Goal: Task Accomplishment & Management: Use online tool/utility

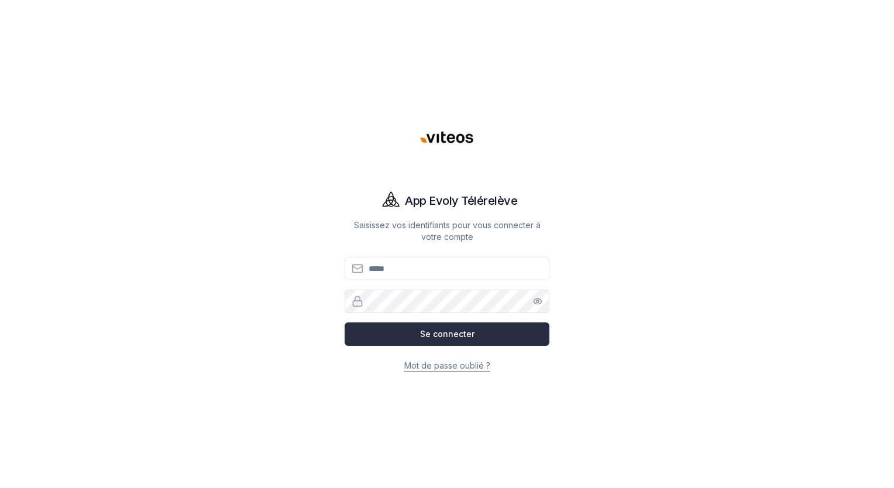
type input "**********"
click at [456, 334] on button "Se connecter" at bounding box center [447, 333] width 205 height 23
click at [468, 337] on button "Se connecter" at bounding box center [447, 333] width 205 height 23
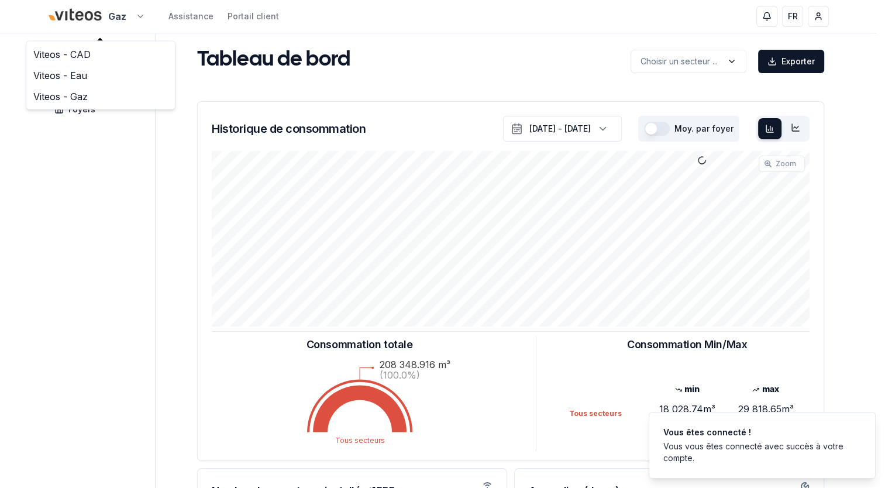
click at [143, 18] on html "Gaz Assistance Portail client FR [PERSON_NAME] Tableau de bord Carte Foyers Tab…" at bounding box center [442, 362] width 885 height 725
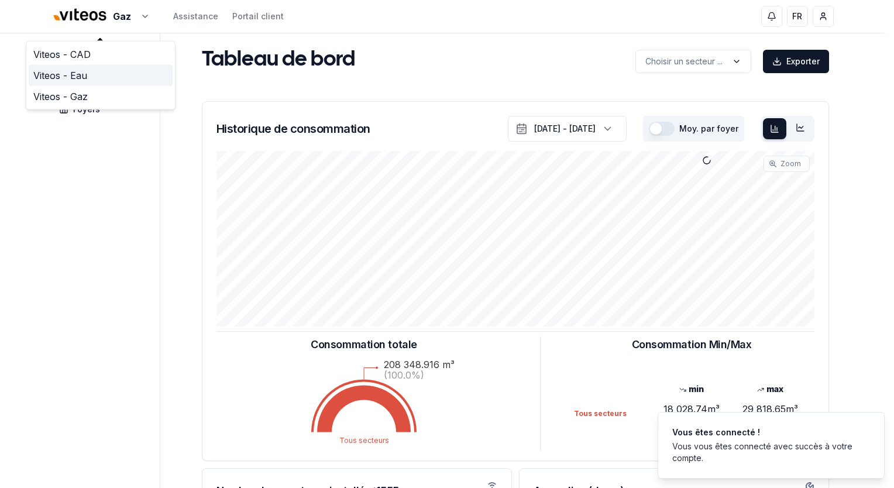
click at [71, 75] on link "Viteos - Eau" at bounding box center [101, 75] width 144 height 21
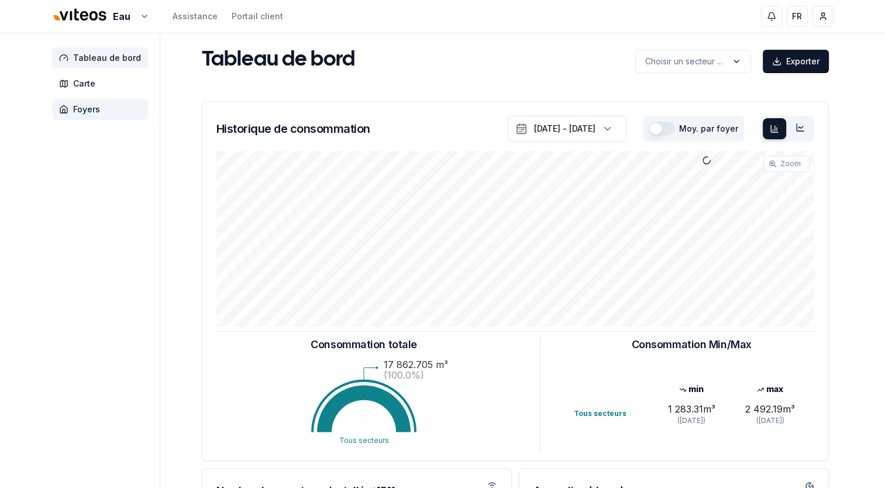
click at [91, 110] on span "Foyers" at bounding box center [86, 110] width 27 height 12
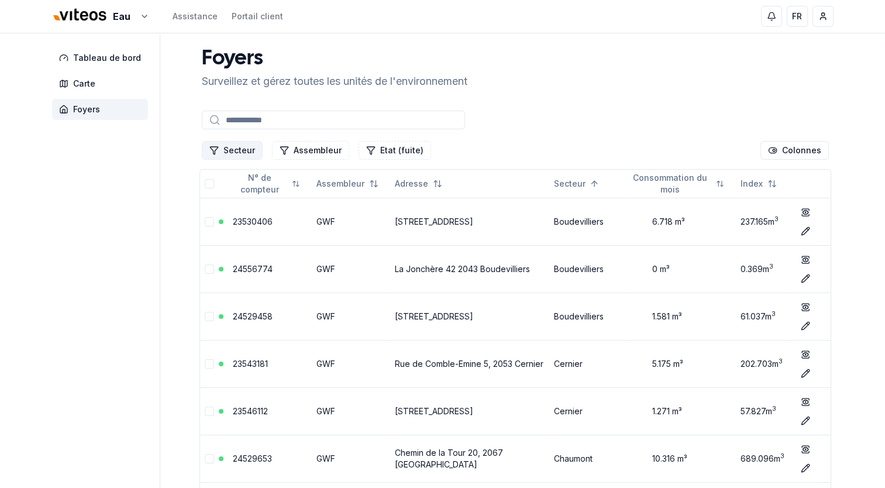
click at [243, 147] on button "Secteur" at bounding box center [232, 150] width 61 height 19
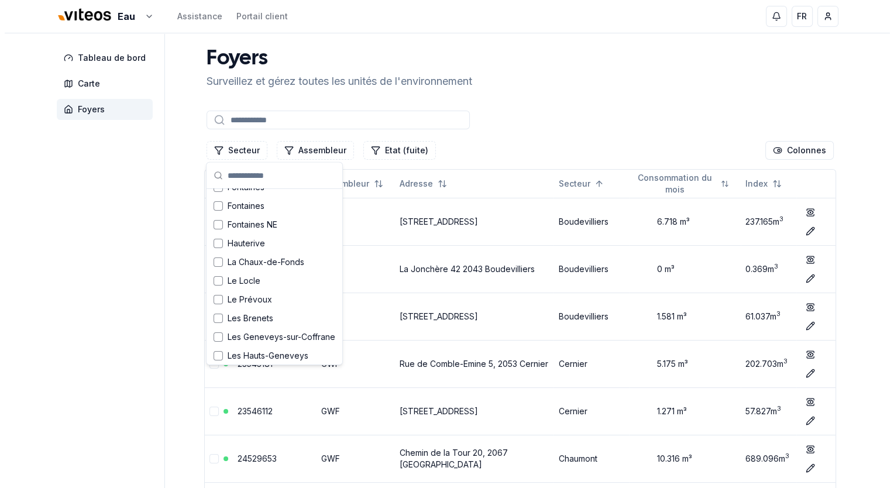
scroll to position [292, 0]
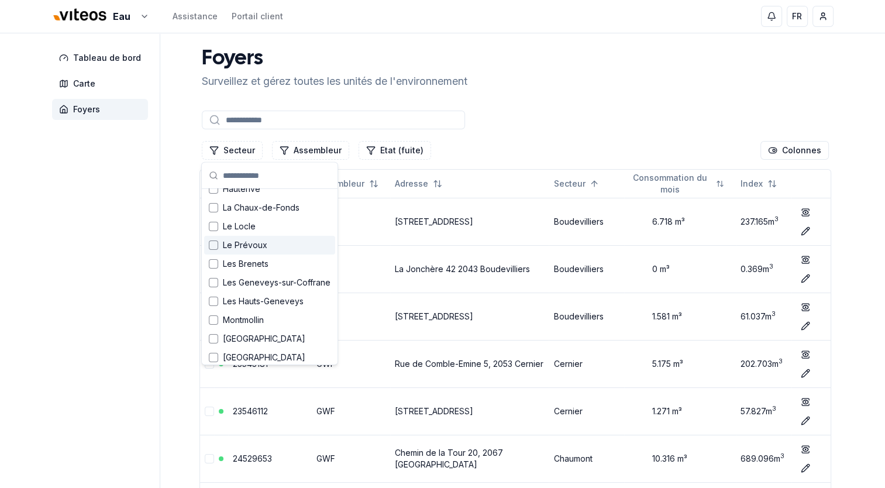
click at [215, 240] on div "Suggestions" at bounding box center [213, 244] width 9 height 9
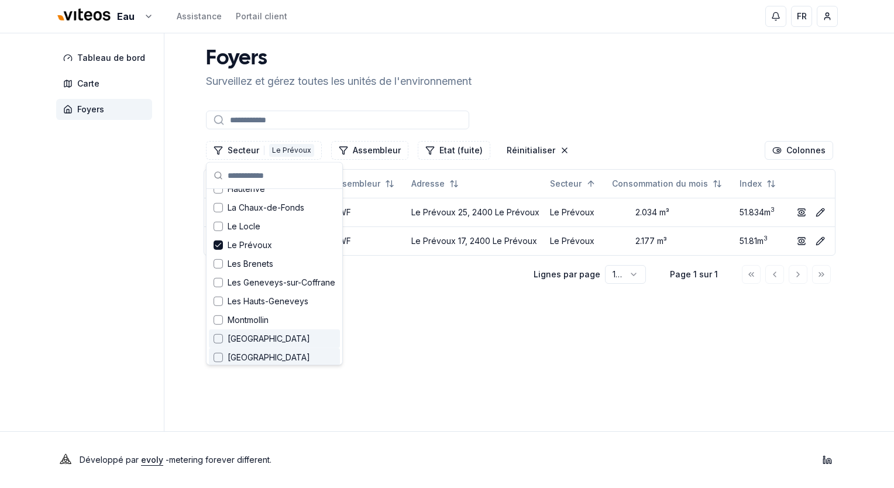
click at [457, 340] on main "Foyers Surveillez et gérez toutes les unités de l'environnement Secteur 1 Le Pr…" at bounding box center [519, 232] width 636 height 398
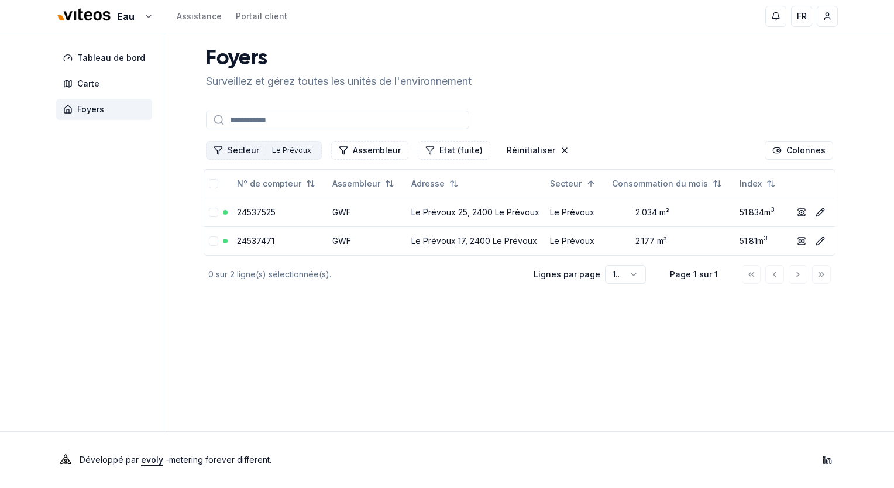
click at [239, 151] on button "Secteur 1 Le Prévoux" at bounding box center [264, 150] width 116 height 19
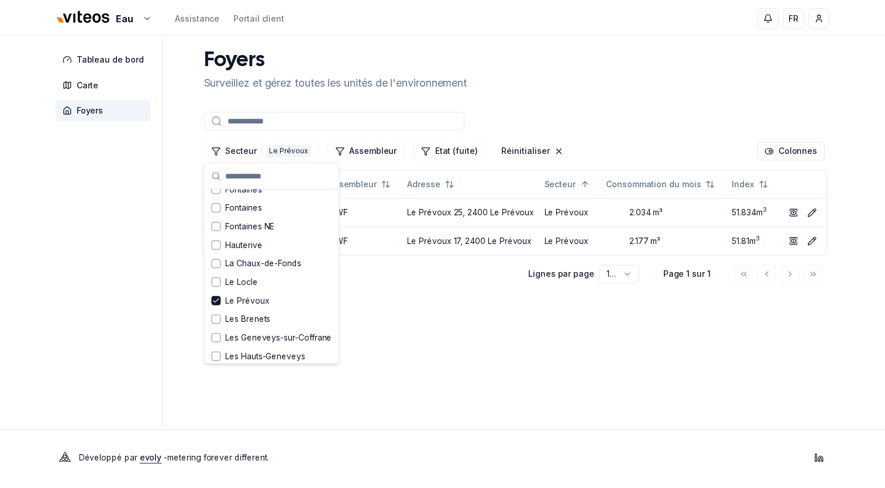
scroll to position [234, 0]
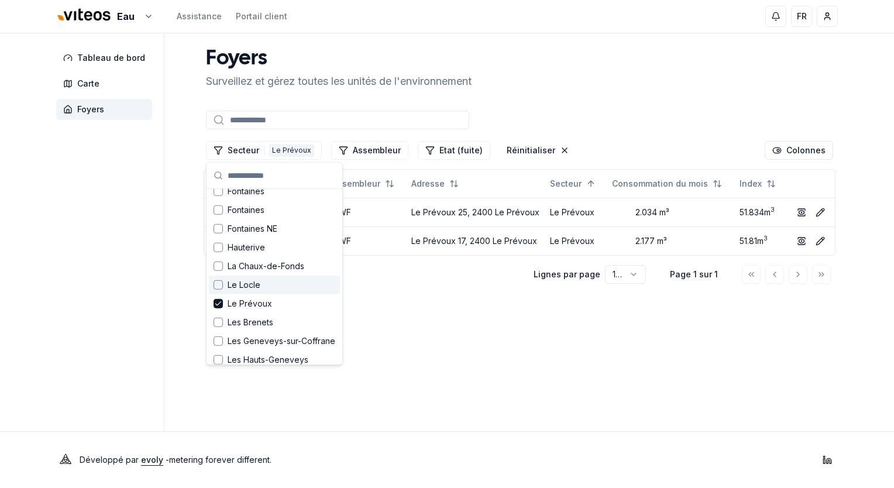
click at [218, 283] on div "Suggestions" at bounding box center [217, 284] width 9 height 9
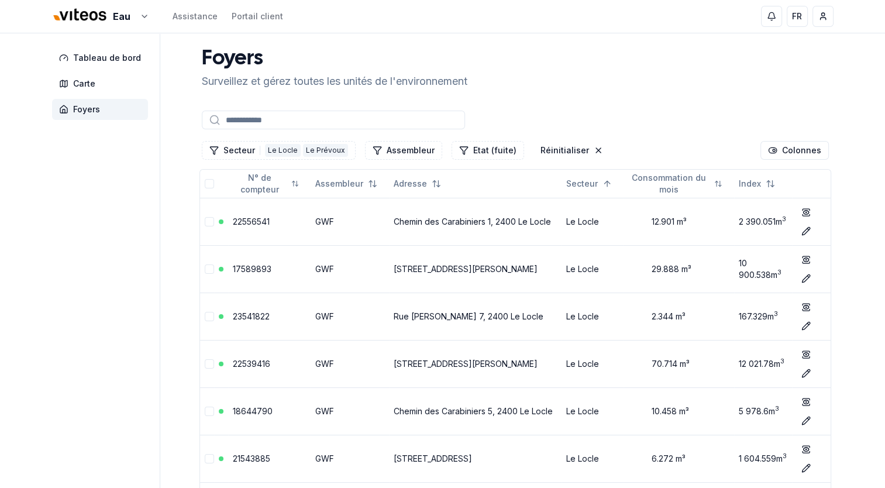
click at [306, 124] on input at bounding box center [333, 120] width 263 height 19
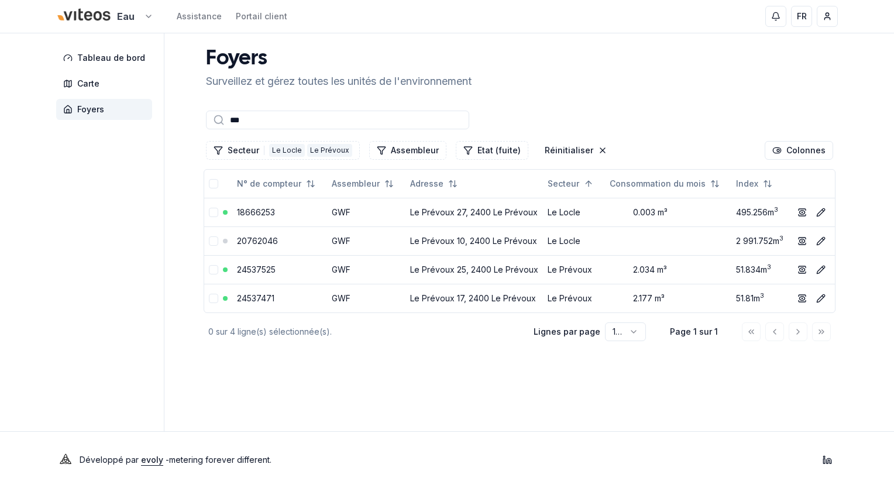
type input "***"
click at [147, 16] on html "Eau Assistance Portail client FR [PERSON_NAME] Tableau de bord Carte Foyers Foy…" at bounding box center [447, 244] width 894 height 488
click at [71, 55] on link "Viteos - CAD" at bounding box center [104, 54] width 144 height 21
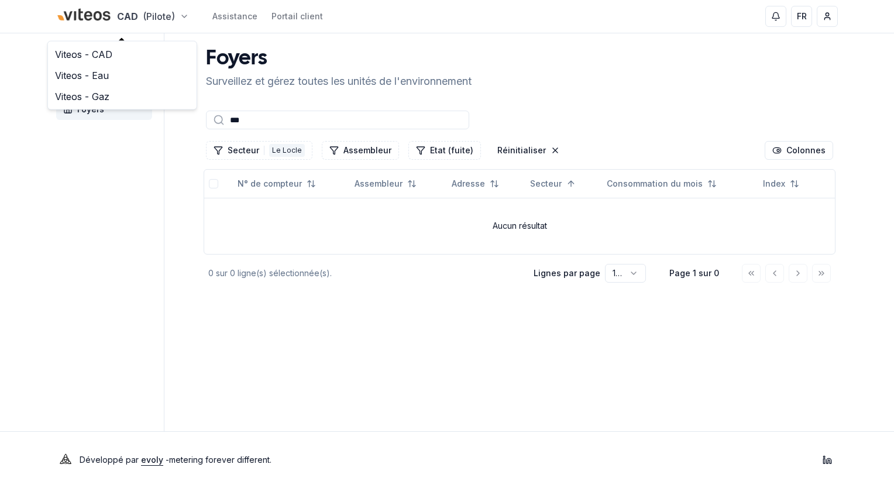
click at [84, 15] on html "CAD (Pilote) Assistance Portail client FR [PERSON_NAME] Tableau de bord Carte F…" at bounding box center [447, 244] width 894 height 488
click at [83, 53] on link "Viteos - CAD" at bounding box center [122, 54] width 144 height 21
click at [97, 87] on span "Carte" at bounding box center [88, 84] width 22 height 12
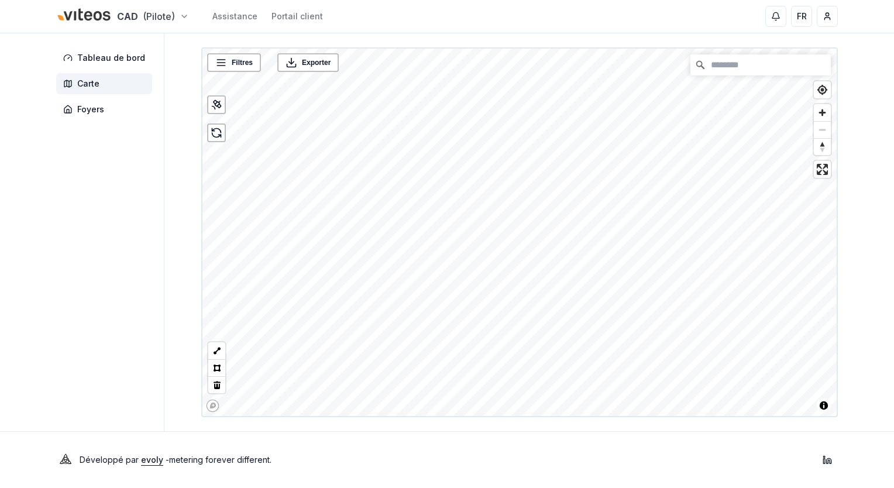
click at [182, 13] on html "CAD (Pilote) Assistance Portail client FR [PERSON_NAME] Tableau de bord Carte F…" at bounding box center [447, 244] width 894 height 488
click at [79, 53] on link "Viteos - CAD" at bounding box center [122, 54] width 144 height 21
click at [97, 112] on span "Foyers" at bounding box center [90, 110] width 27 height 12
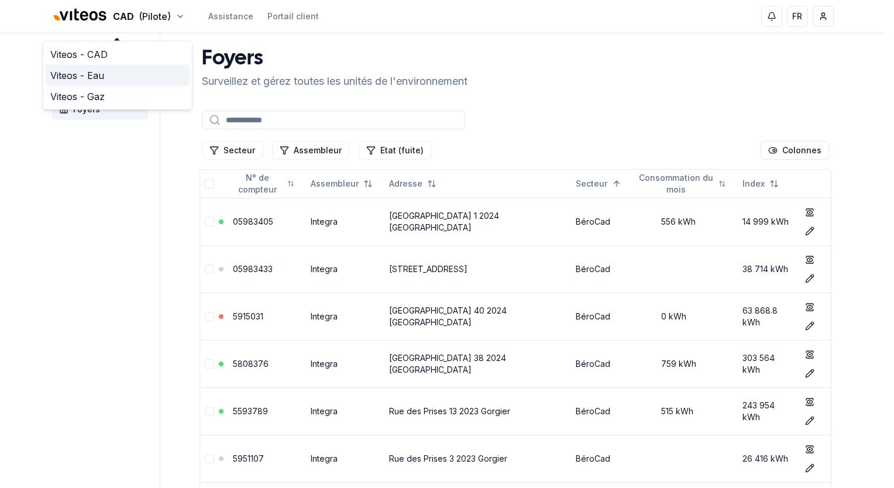
click at [101, 73] on link "Viteos - Eau" at bounding box center [118, 75] width 144 height 21
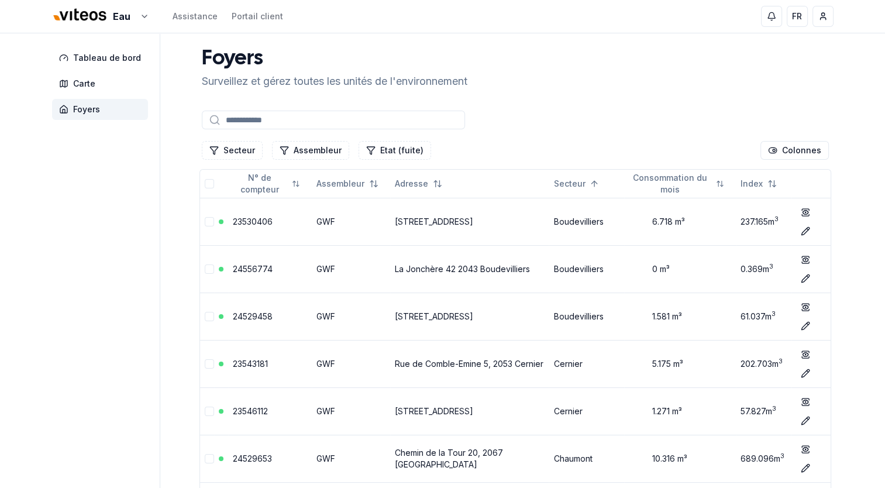
drag, startPoint x: 69, startPoint y: 137, endPoint x: 77, endPoint y: 118, distance: 21.0
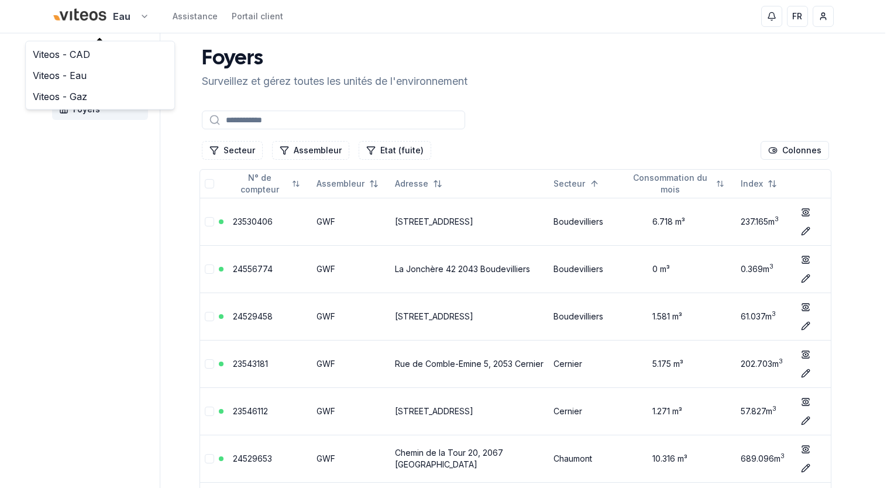
click at [35, 93] on link "Viteos - Gaz" at bounding box center [100, 96] width 144 height 21
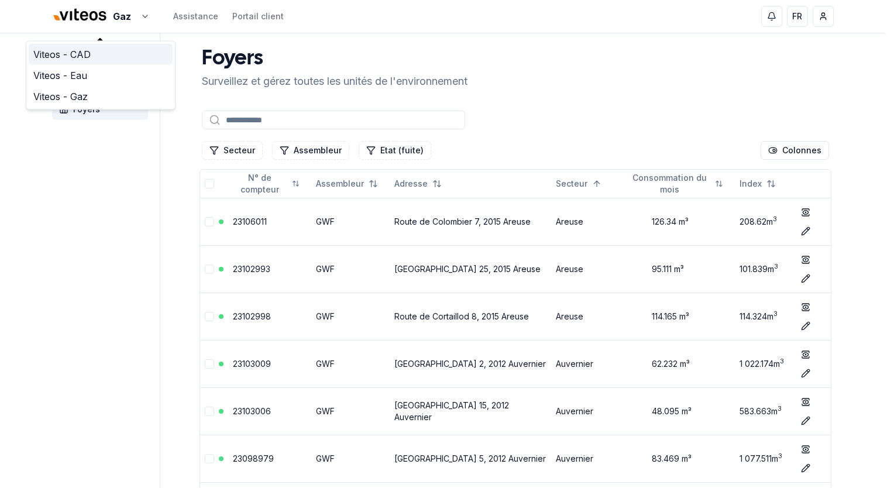
click at [60, 57] on link "Viteos - CAD" at bounding box center [101, 54] width 144 height 21
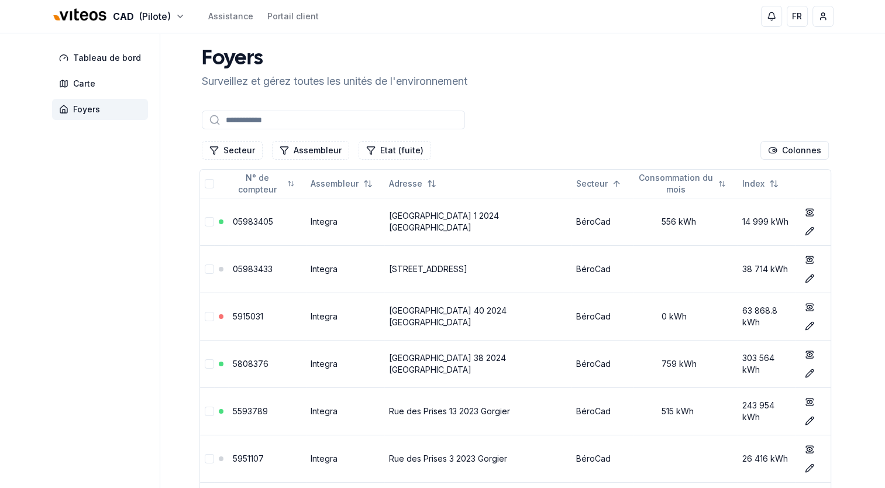
click at [242, 119] on input at bounding box center [333, 120] width 263 height 19
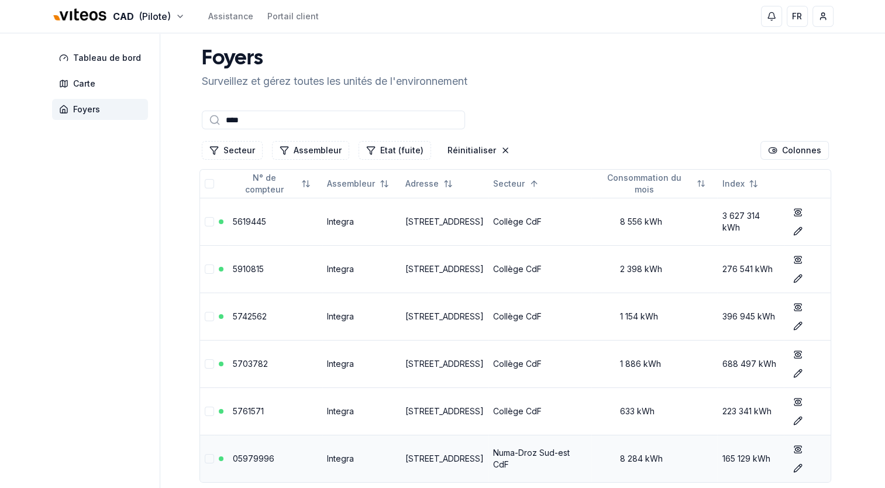
type input "****"
click at [435, 456] on link "[STREET_ADDRESS]" at bounding box center [444, 458] width 78 height 10
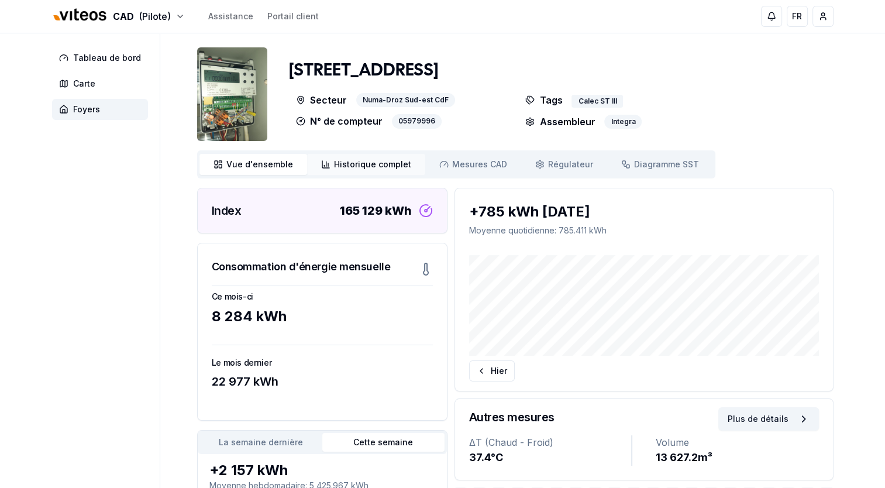
click at [352, 161] on span "Historique complet" at bounding box center [372, 165] width 77 height 12
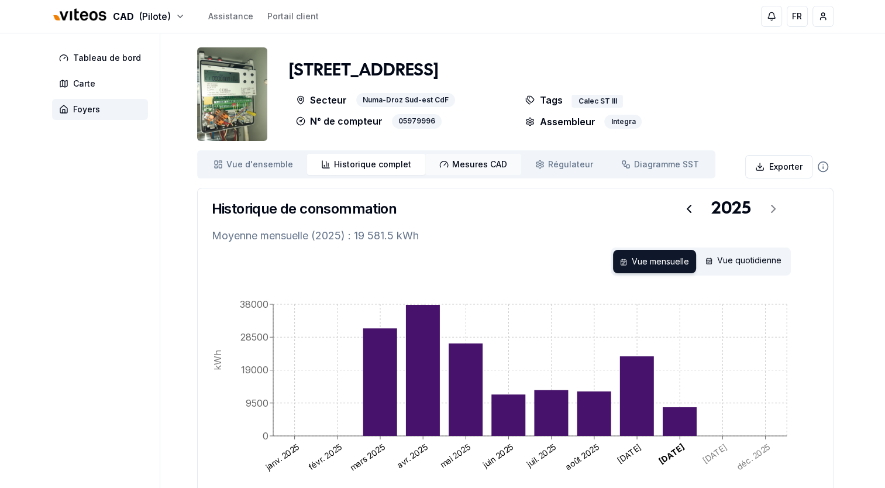
click at [476, 163] on span "Mesures CAD" at bounding box center [479, 165] width 55 height 12
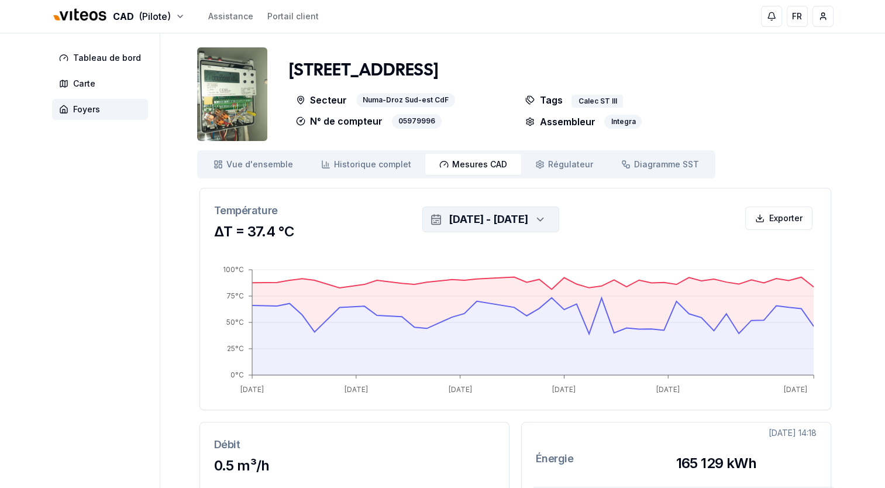
click at [543, 221] on icon "button" at bounding box center [541, 219] width 6 height 3
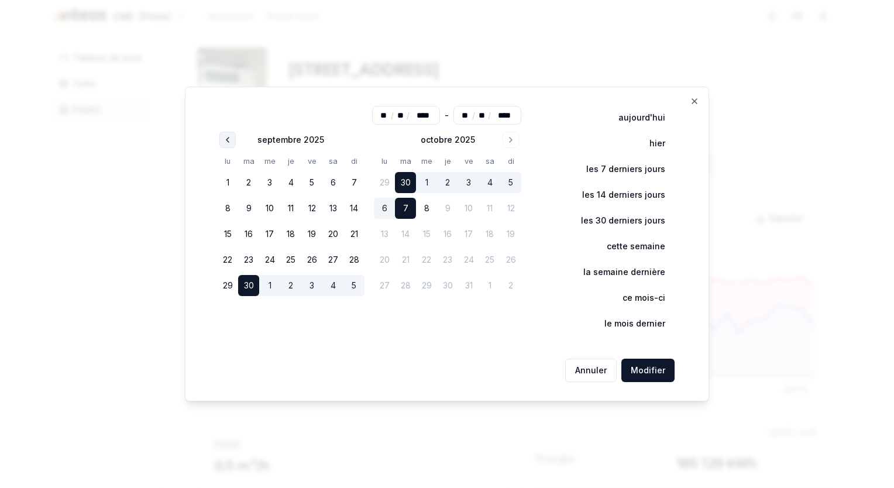
click at [225, 137] on icon "Go to previous month" at bounding box center [227, 139] width 9 height 9
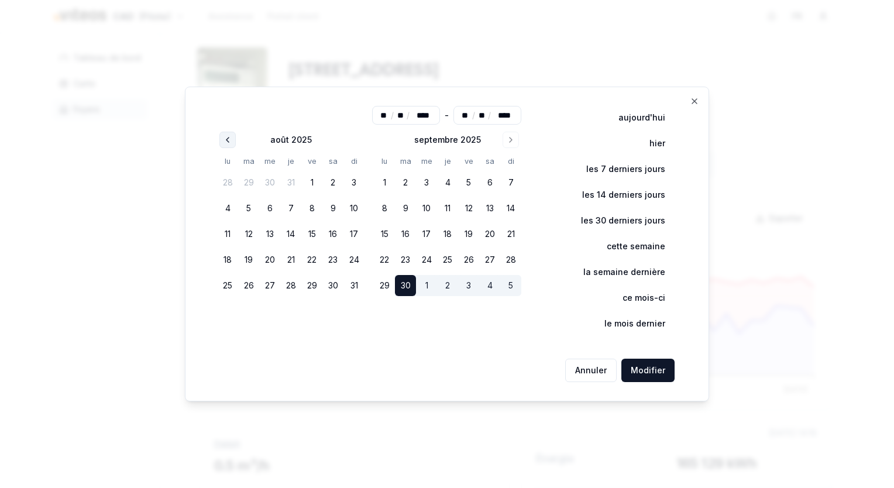
click at [225, 137] on icon "Go to previous month" at bounding box center [227, 139] width 9 height 9
drag, startPoint x: 225, startPoint y: 137, endPoint x: 222, endPoint y: 145, distance: 8.7
click at [222, 145] on button "Go to previous month" at bounding box center [227, 140] width 16 height 16
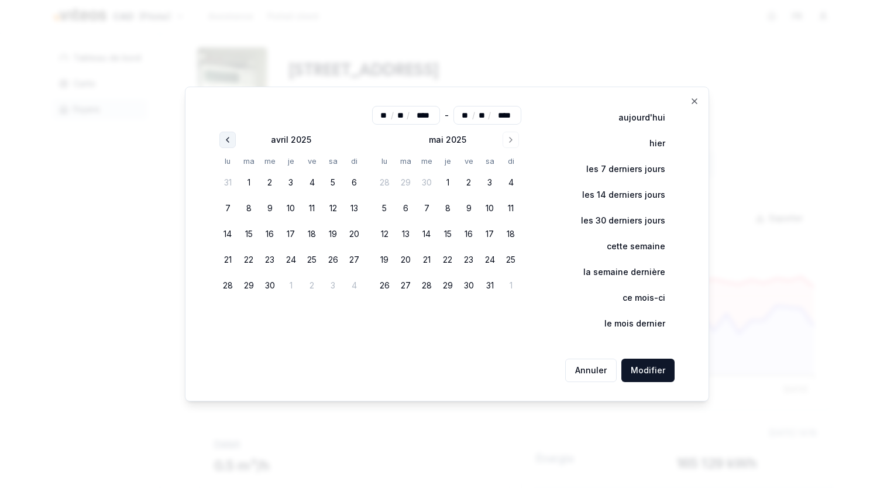
click at [222, 145] on button "Go to previous month" at bounding box center [227, 140] width 16 height 16
click at [335, 184] on button "1" at bounding box center [332, 182] width 21 height 21
type input "**"
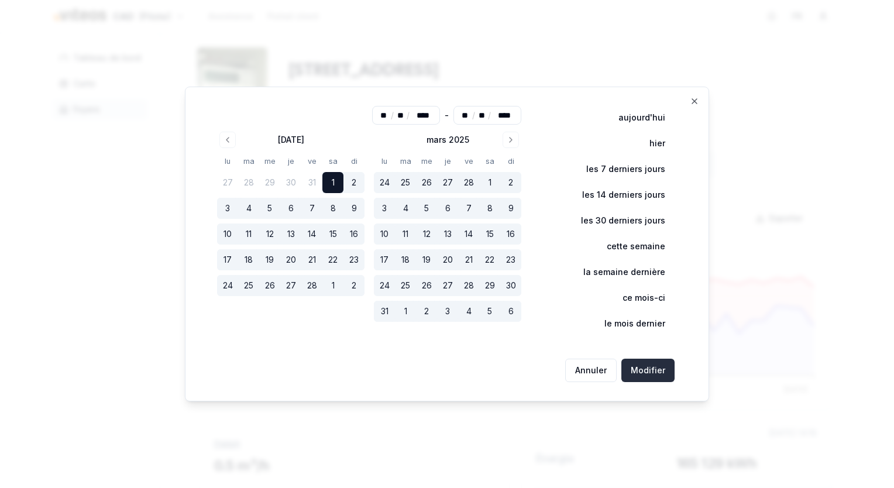
click at [643, 372] on button "Modifier" at bounding box center [647, 370] width 53 height 23
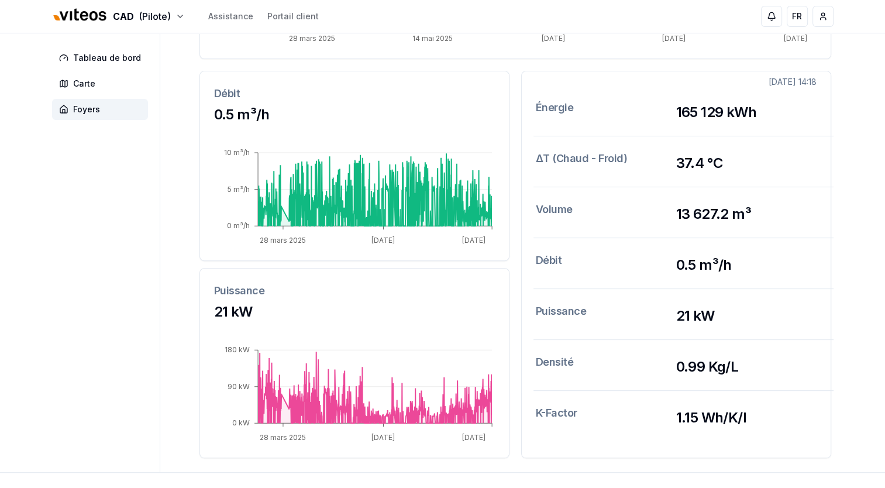
scroll to position [391, 0]
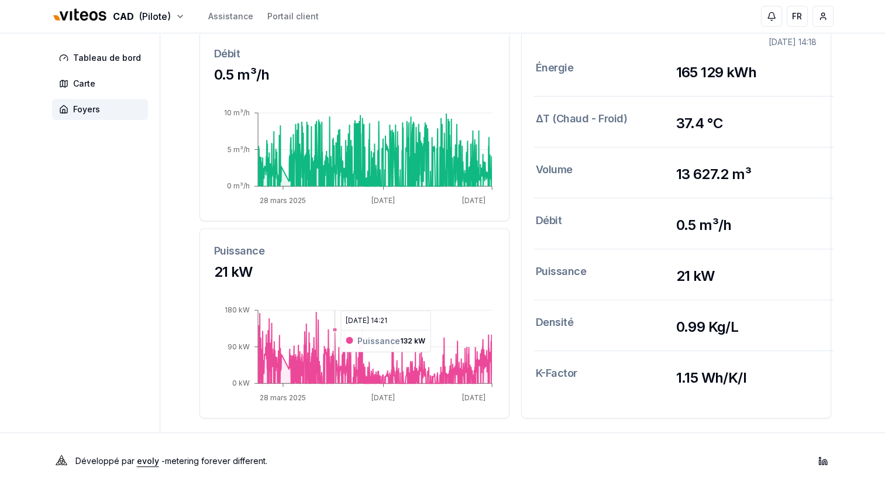
click at [335, 357] on icon at bounding box center [375, 347] width 234 height 71
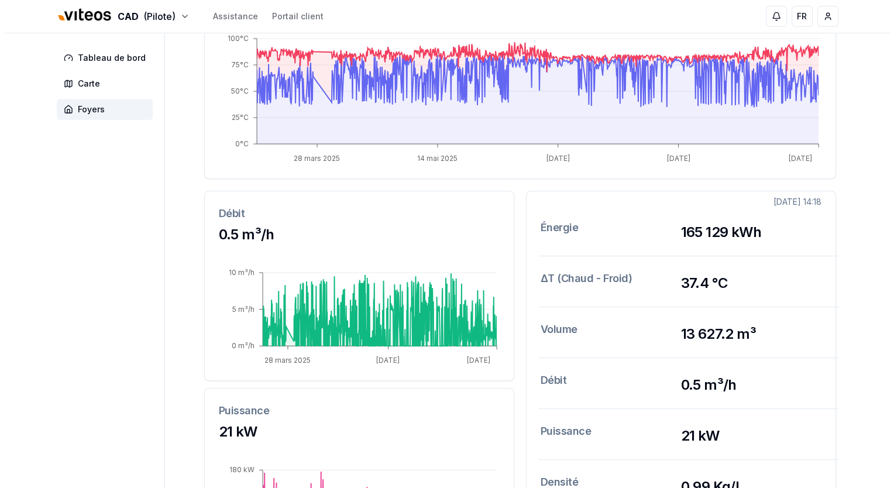
scroll to position [0, 0]
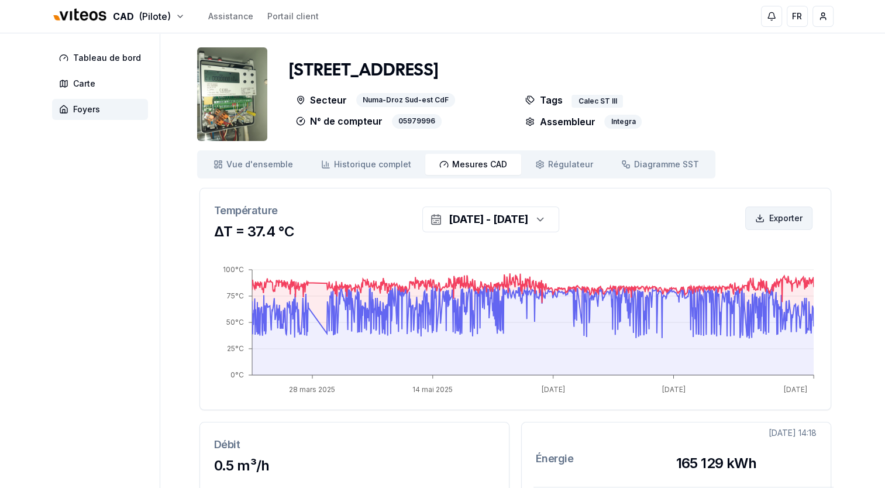
click at [780, 219] on html "CAD (Pilote) Assistance Portail client FR [PERSON_NAME] Tableau de bord Carte F…" at bounding box center [442, 440] width 885 height 880
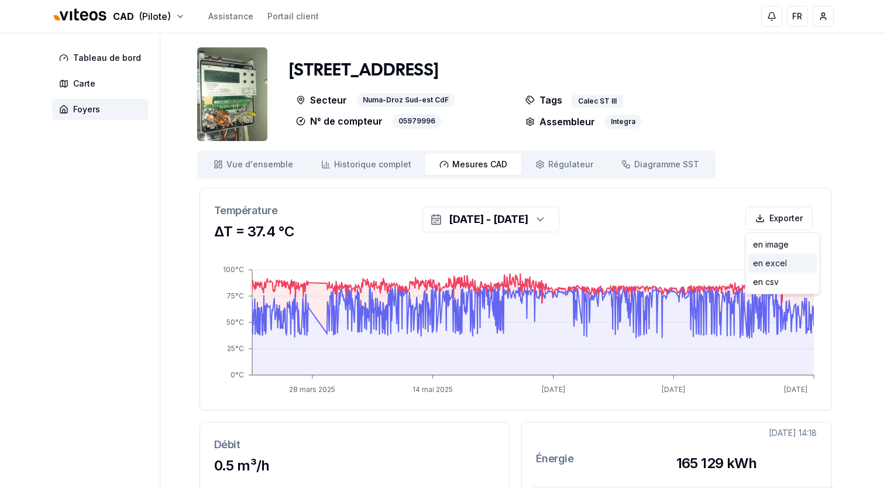
click at [772, 266] on div "en excel" at bounding box center [782, 263] width 69 height 19
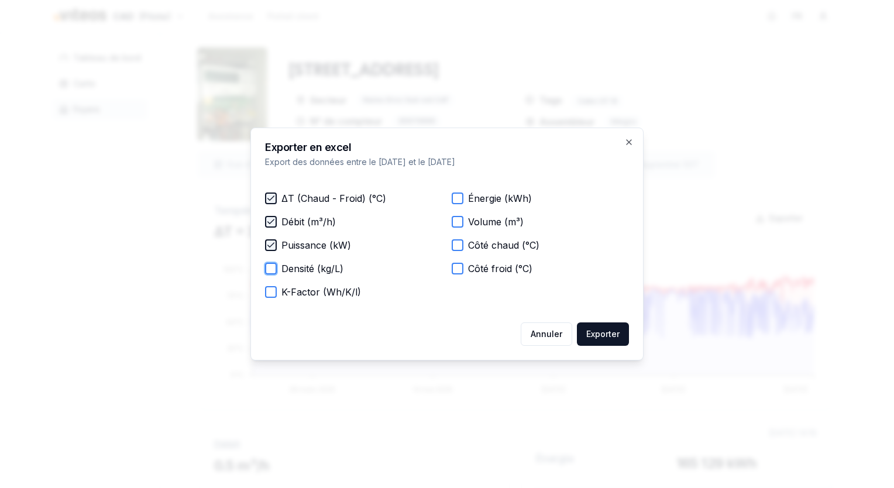
click at [267, 268] on button "Densité (kg/L)" at bounding box center [271, 269] width 12 height 12
click at [268, 290] on button "K-Factor (Wh/K/l)" at bounding box center [271, 292] width 12 height 12
click at [460, 199] on button "Énergie (kWh)" at bounding box center [458, 198] width 12 height 12
click at [463, 224] on button "Volume (m³)" at bounding box center [458, 222] width 12 height 12
click at [463, 243] on div "Côté chaud (°C)" at bounding box center [540, 245] width 177 height 14
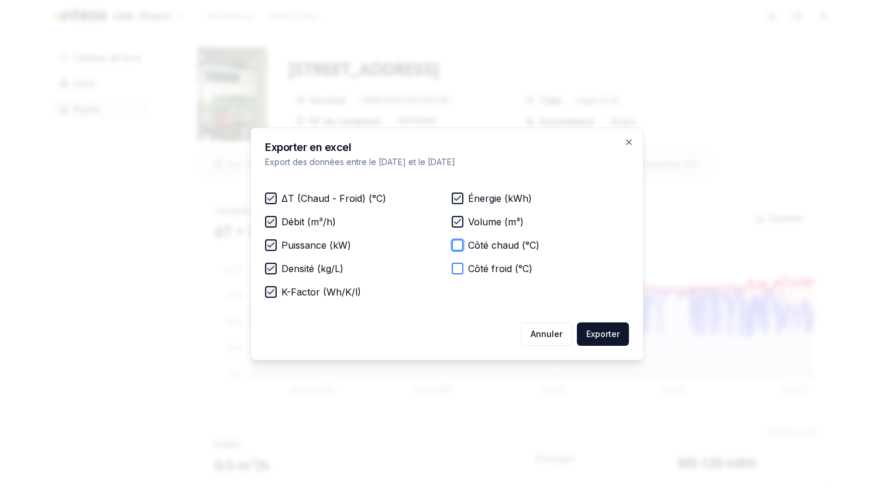
click at [462, 247] on button "Côté chaud (°C)" at bounding box center [458, 245] width 12 height 12
click at [457, 269] on button "Côté froid (°C)" at bounding box center [458, 269] width 12 height 12
click at [619, 339] on button "Exporter" at bounding box center [603, 333] width 52 height 23
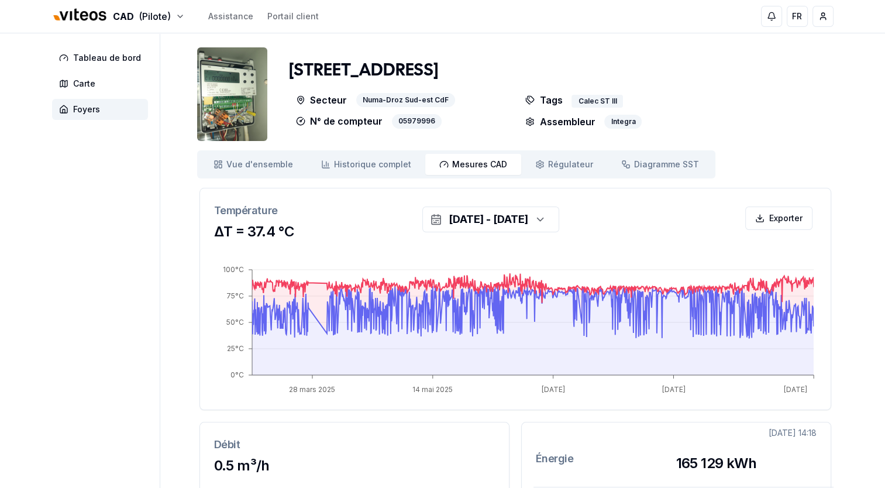
click at [95, 301] on aside "Tableau de bord Carte Foyers" at bounding box center [106, 428] width 108 height 790
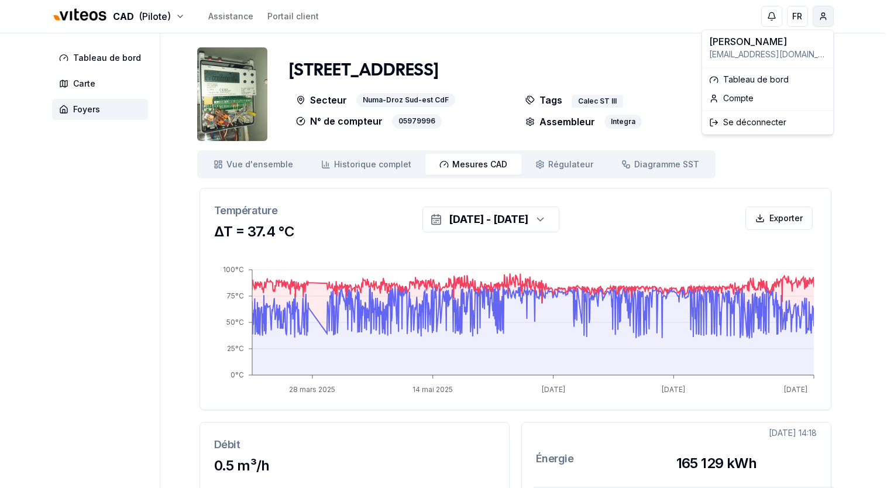
click at [822, 14] on html "CAD (Pilote) Assistance Portail client FR [PERSON_NAME] Tableau de bord Carte F…" at bounding box center [447, 440] width 894 height 880
click at [745, 123] on div "Se déconnecter" at bounding box center [767, 122] width 126 height 19
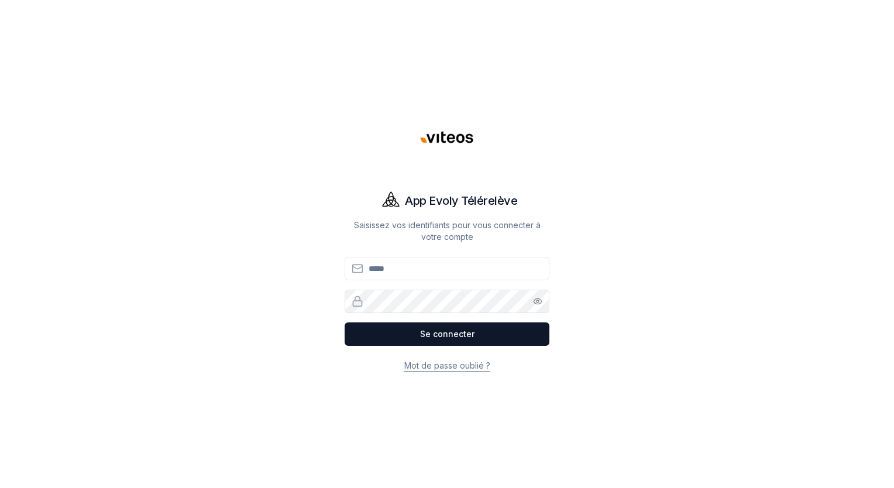
type input "**********"
click at [220, 214] on div "**********" at bounding box center [446, 244] width 819 height 488
